Goal: Task Accomplishment & Management: Manage account settings

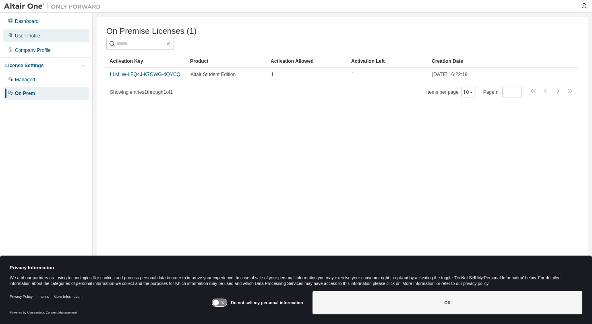
click at [43, 33] on div "User Profile" at bounding box center [46, 35] width 86 height 13
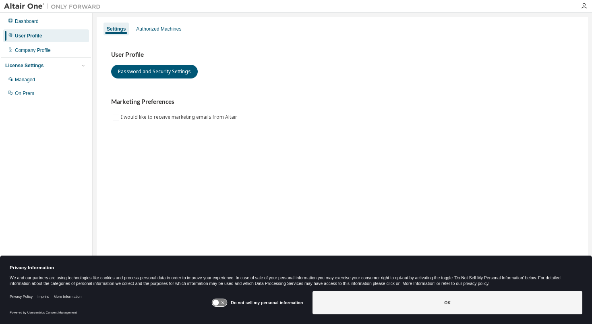
click at [61, 32] on div "User Profile" at bounding box center [46, 35] width 86 height 13
click at [59, 23] on div "Dashboard" at bounding box center [46, 21] width 86 height 13
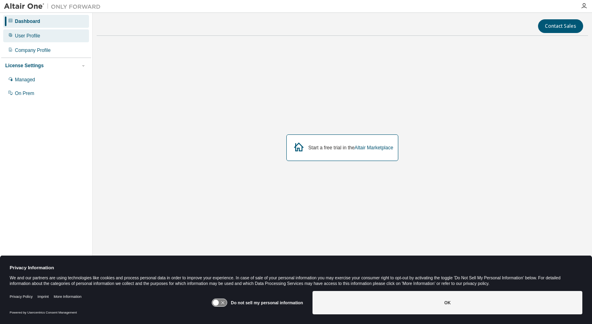
click at [53, 36] on div "User Profile" at bounding box center [46, 35] width 86 height 13
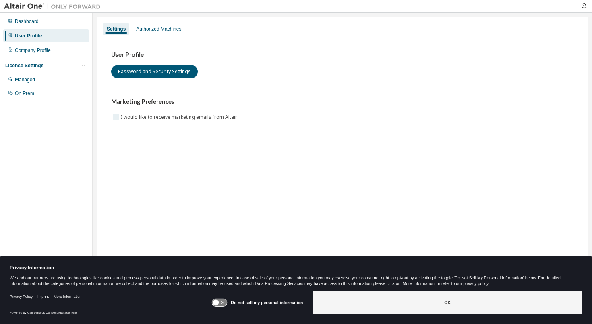
click at [131, 117] on label "I would like to receive marketing emails from Altair" at bounding box center [180, 117] width 118 height 10
click at [79, 24] on div "Dashboard" at bounding box center [46, 21] width 86 height 13
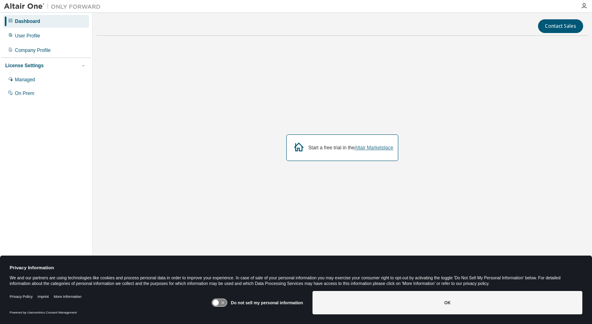
click at [358, 146] on link "Altair Marketplace" at bounding box center [373, 148] width 39 height 6
click at [37, 83] on div "Managed" at bounding box center [46, 79] width 86 height 13
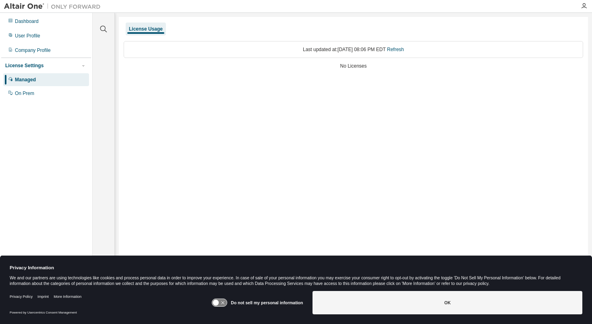
click at [418, 49] on div "Last updated at: [DATE] 08:06 PM EDT Refresh" at bounding box center [353, 49] width 459 height 17
click at [404, 49] on link "Refresh" at bounding box center [395, 50] width 17 height 6
click at [61, 90] on div "On Prem" at bounding box center [46, 93] width 86 height 13
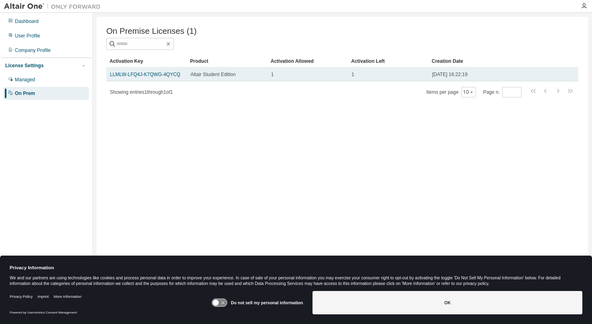
click at [230, 77] on span "Altair Student Edition" at bounding box center [212, 74] width 45 height 6
click at [233, 75] on span "Altair Student Edition" at bounding box center [212, 74] width 45 height 6
copy span "Edition"
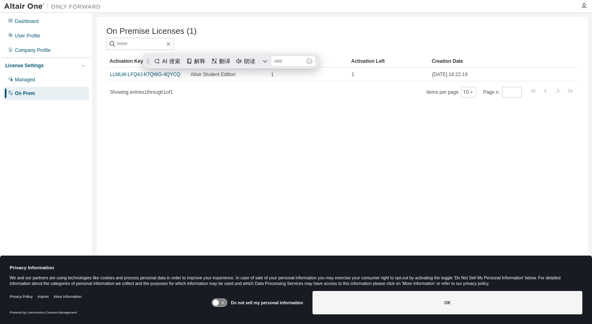
click at [220, 116] on div "On Premise Licenses (1) Clear Load Save Save As Field Operator Value Select fil…" at bounding box center [342, 157] width 491 height 280
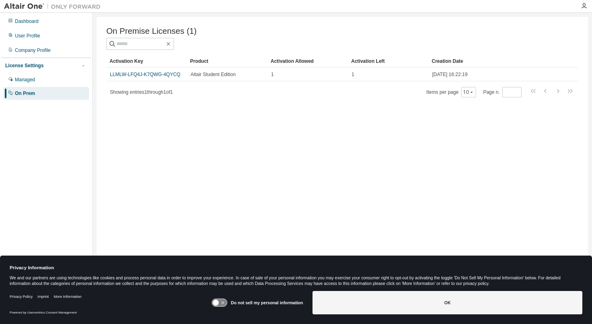
click at [29, 6] on img at bounding box center [54, 6] width 101 height 8
click at [583, 5] on icon "button" at bounding box center [584, 6] width 6 height 6
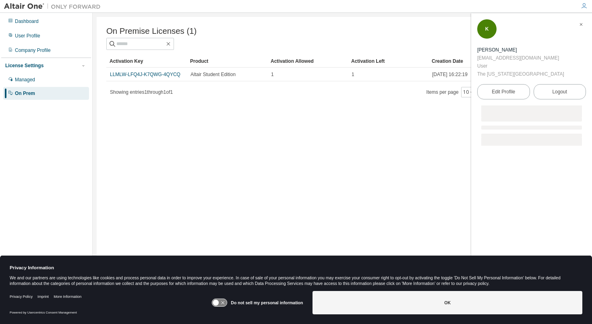
click at [583, 5] on icon "button" at bounding box center [584, 6] width 6 height 6
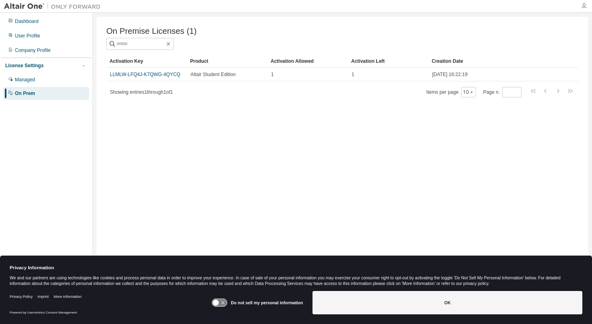
click at [583, 5] on icon "button" at bounding box center [584, 6] width 6 height 6
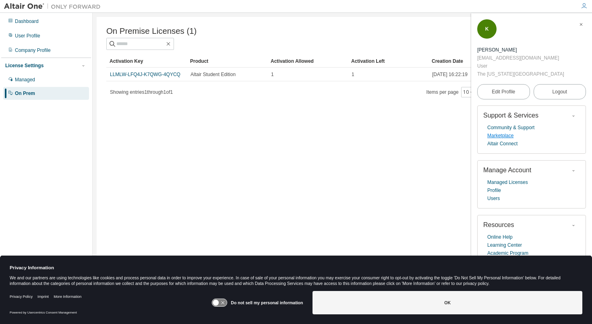
click at [503, 132] on link "Marketplace" at bounding box center [500, 136] width 26 height 8
